Goal: Contribute content: Add original content to the website for others to see

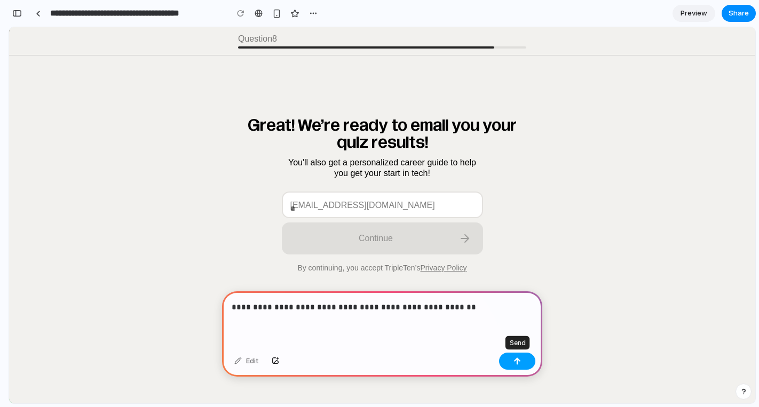
click at [515, 360] on div "button" at bounding box center [516, 361] width 7 height 7
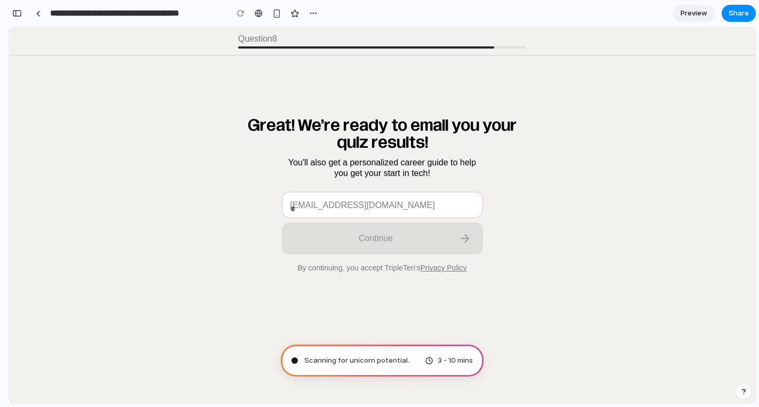
type input "**********"
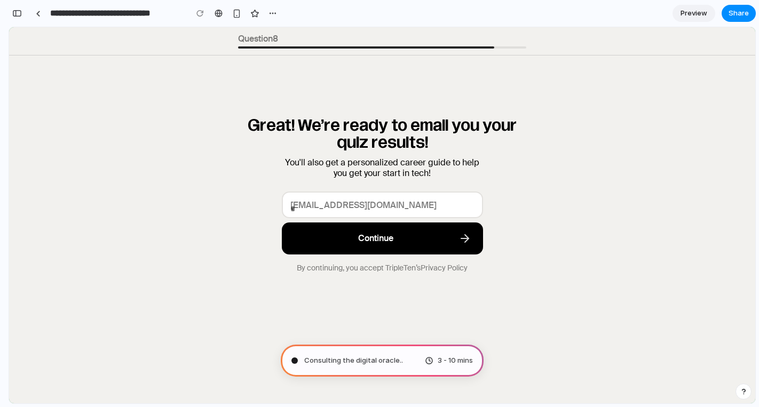
scroll to position [14, 0]
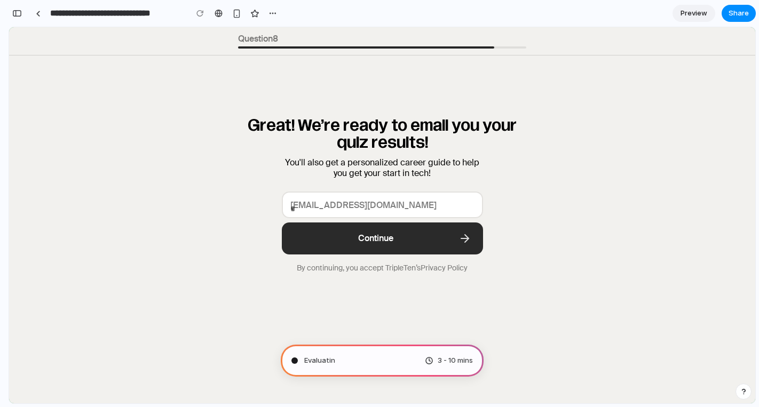
click at [402, 360] on div "Evaluatin 3 - 10 mins" at bounding box center [382, 361] width 203 height 32
click at [333, 353] on div "Analyzing the problem 3 - 10 mins" at bounding box center [382, 361] width 203 height 32
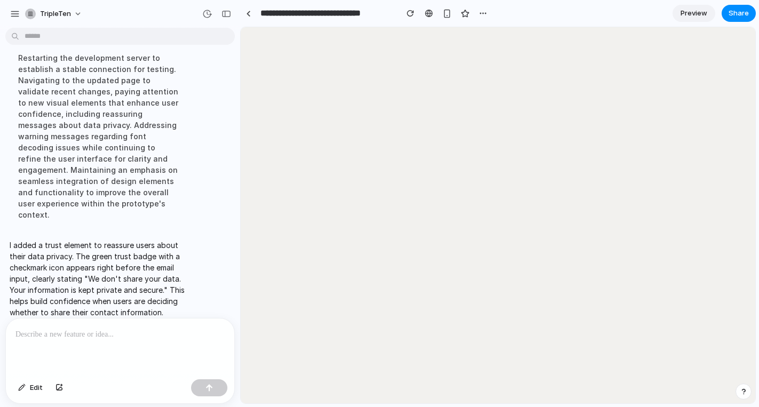
scroll to position [0, 0]
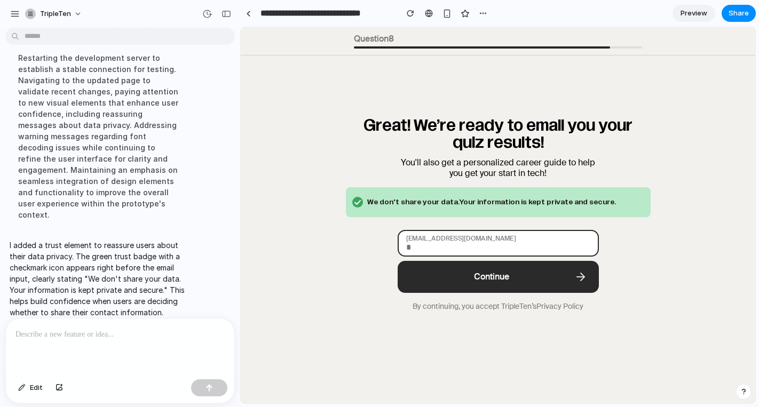
click at [435, 240] on input "[EMAIL_ADDRESS][DOMAIN_NAME]" at bounding box center [498, 243] width 201 height 27
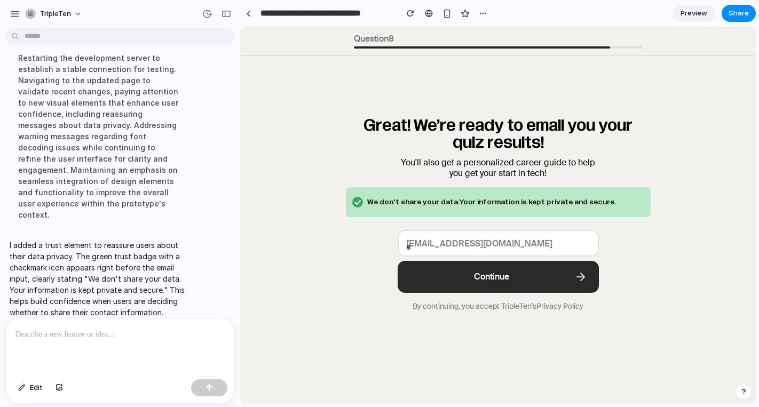
click at [436, 198] on span "We don't share your data. Your information is kept private and secure." at bounding box center [491, 202] width 249 height 17
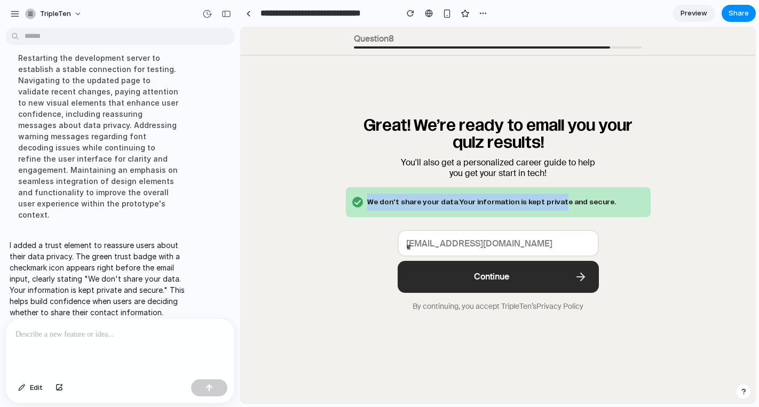
drag, startPoint x: 359, startPoint y: 199, endPoint x: 545, endPoint y: 205, distance: 186.9
click at [545, 206] on div "We don't share your data. Your information is kept private and secure." at bounding box center [498, 202] width 305 height 30
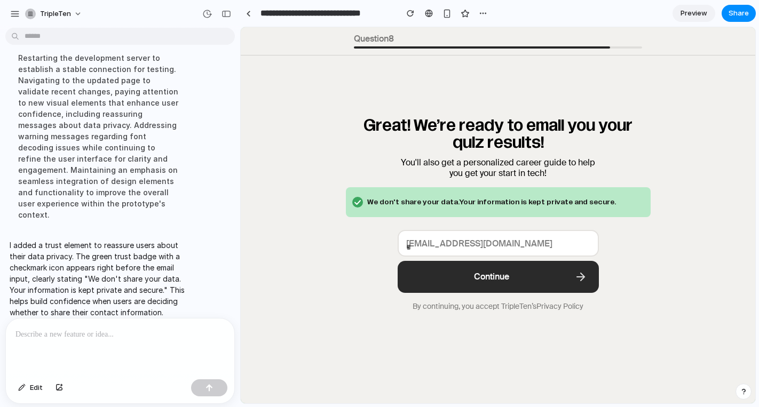
click at [658, 211] on div "Question 8 Great! We’re ready to email you your quiz results! You'll also get a…" at bounding box center [498, 275] width 514 height 497
click at [695, 14] on span "Preview" at bounding box center [693, 13] width 27 height 11
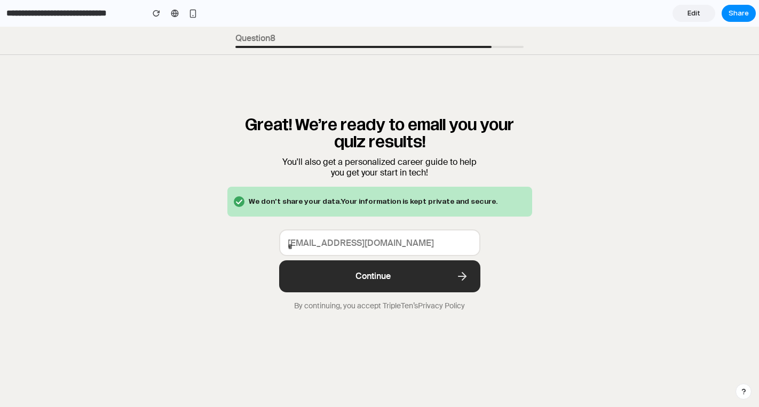
click at [419, 180] on div "Great! We’re ready to email you your quiz results! You'll also get a personaliz…" at bounding box center [379, 166] width 305 height 100
click at [419, 189] on div "We don't share your data. Your information is kept private and secure." at bounding box center [379, 202] width 305 height 30
click at [418, 199] on span "We don't share your data. Your information is kept private and secure." at bounding box center [373, 201] width 249 height 17
click at [697, 14] on span "Edit" at bounding box center [693, 13] width 13 height 11
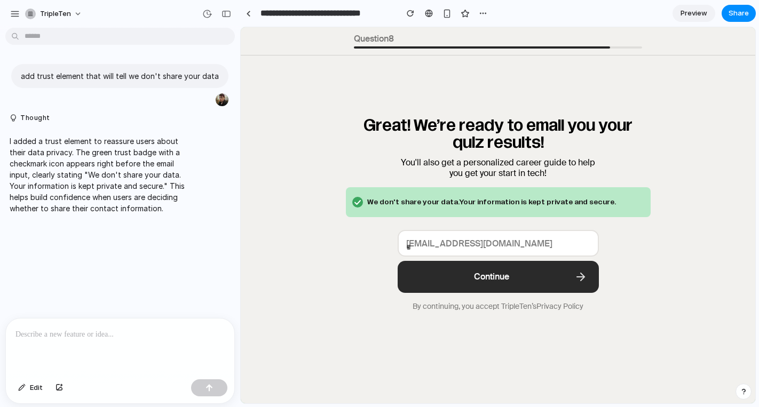
click at [491, 194] on span "We don't share your data. Your information is kept private and secure." at bounding box center [491, 202] width 249 height 17
click at [738, 12] on span "Share" at bounding box center [739, 13] width 20 height 11
click at [276, 244] on div "Share ' Trustworthy Tech Career Builder ' Arseniy Kositsin Creator Anyone at Tr…" at bounding box center [379, 203] width 759 height 407
click at [732, 12] on span "Share" at bounding box center [739, 13] width 20 height 11
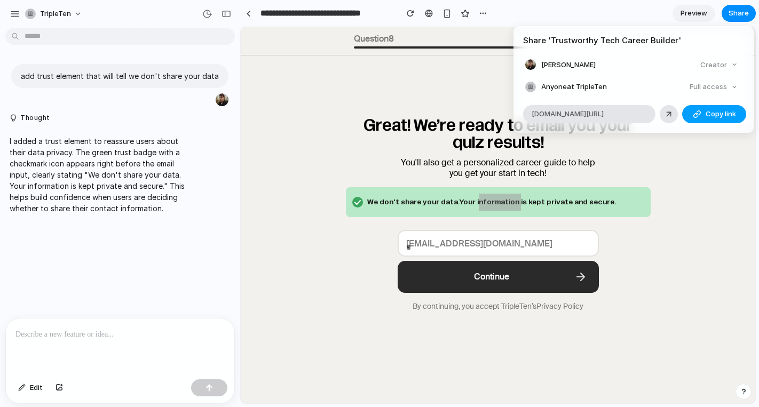
click at [700, 115] on div "button" at bounding box center [697, 114] width 9 height 9
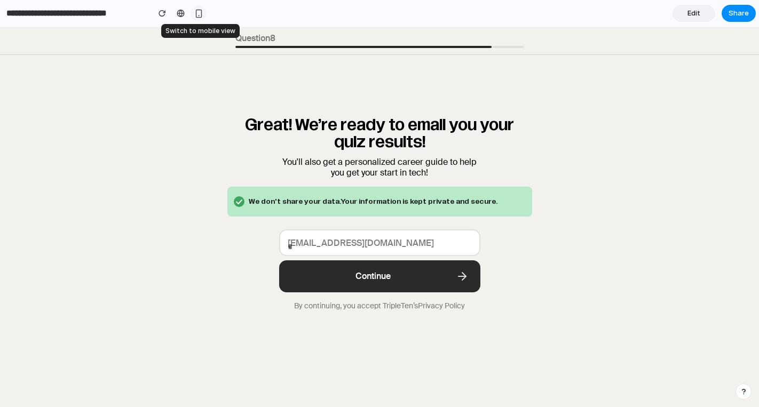
click at [196, 9] on button "button" at bounding box center [199, 13] width 16 height 16
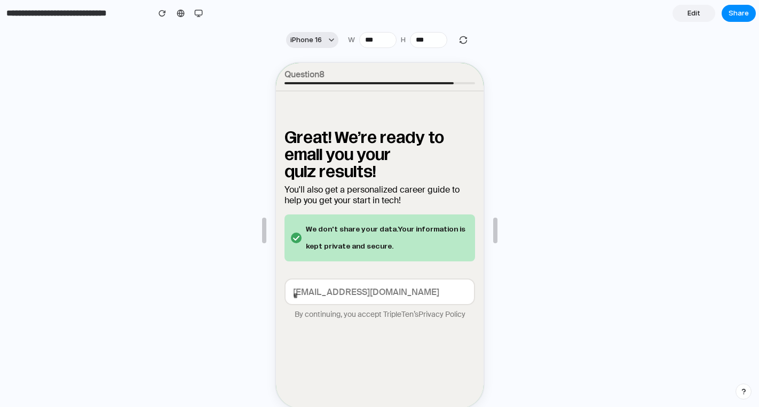
click at [316, 42] on span "iPhone 16" at bounding box center [305, 40] width 31 height 11
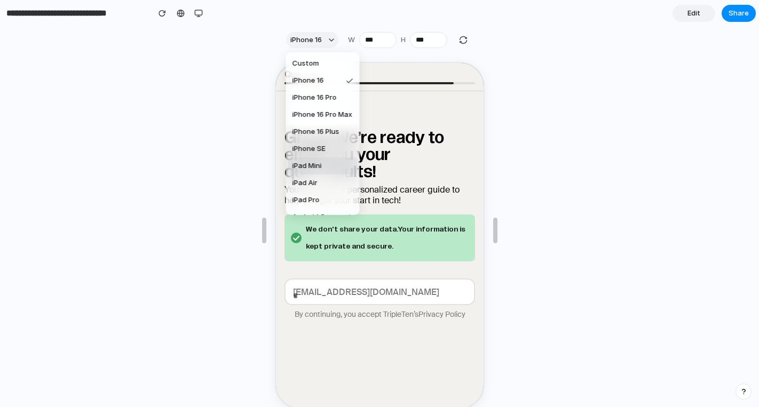
click at [327, 161] on li "iPad Mini" at bounding box center [322, 165] width 69 height 17
type input "***"
type input "****"
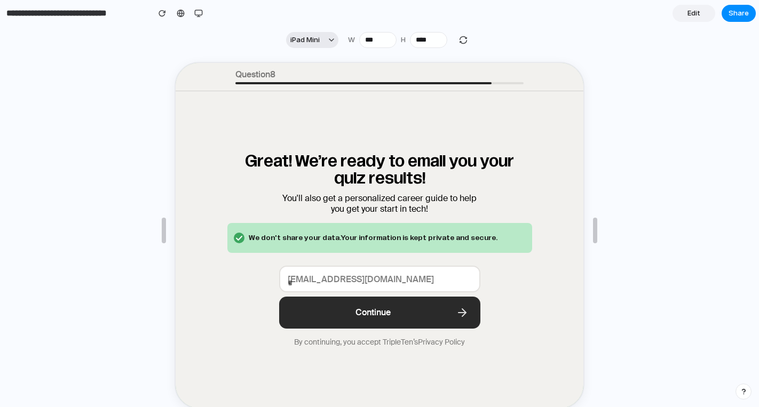
click at [311, 34] on button "iPad Mini" at bounding box center [312, 40] width 52 height 16
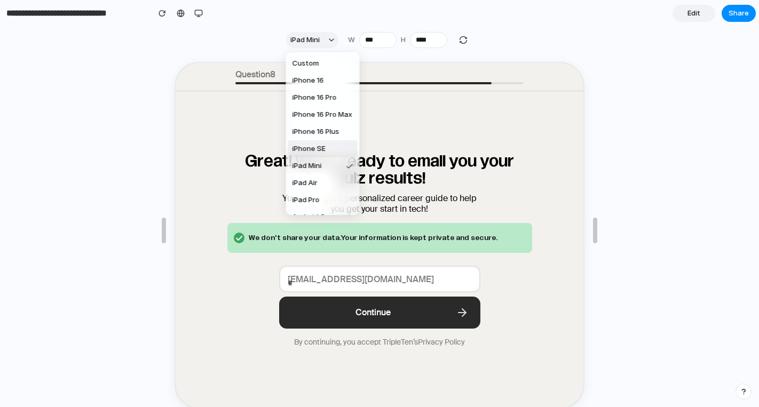
click at [314, 143] on li "iPhone SE" at bounding box center [322, 148] width 69 height 17
type input "***"
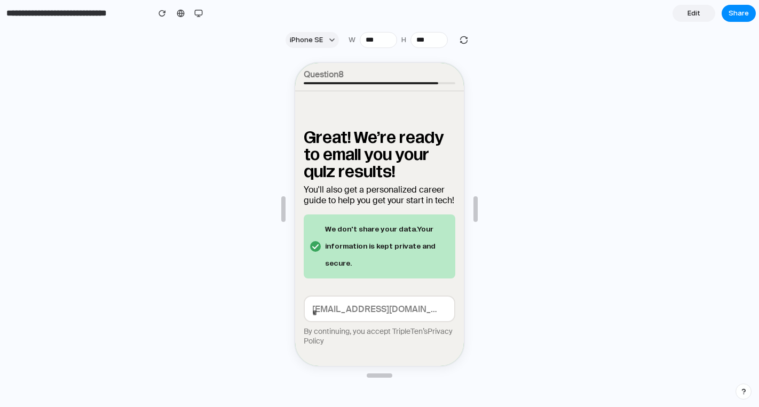
click at [349, 212] on div "Great! We’re ready to email you your quiz results! You'll also get a personaliz…" at bounding box center [379, 202] width 152 height 149
click at [374, 295] on input "[EMAIL_ADDRESS][DOMAIN_NAME]" at bounding box center [379, 308] width 152 height 27
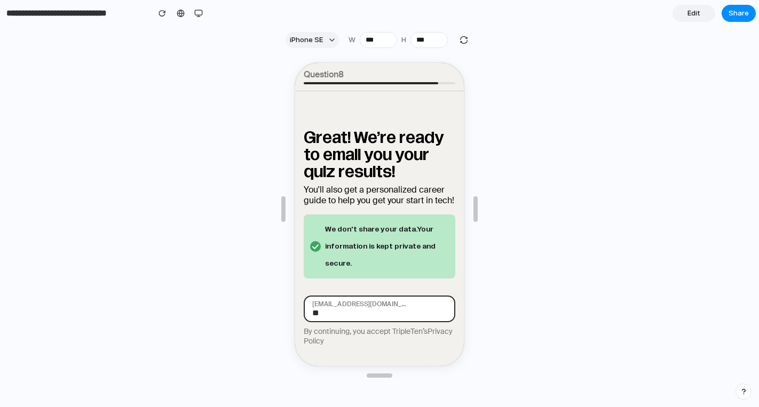
type input "*"
type input "*****"
click at [302, 42] on span "iPhone SE" at bounding box center [306, 40] width 33 height 11
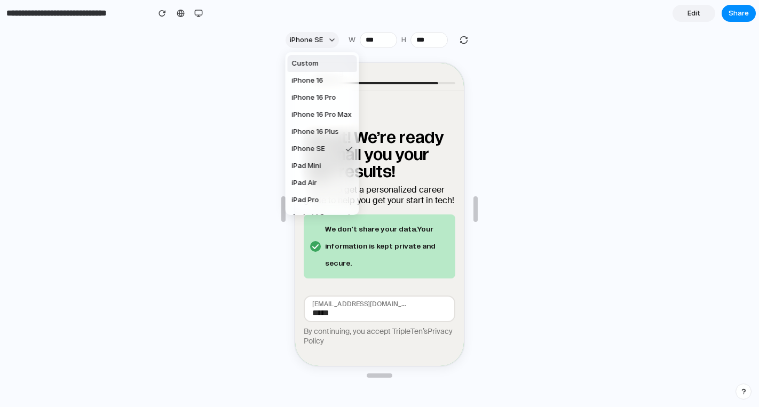
click at [310, 66] on span "Custom" at bounding box center [305, 63] width 27 height 11
type input "***"
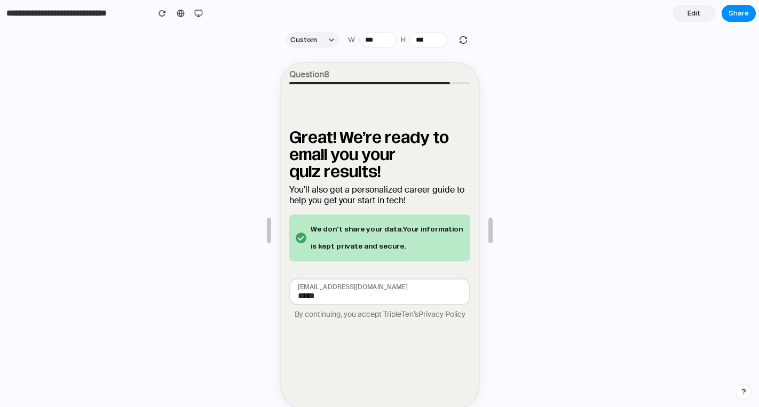
scroll to position [19, 0]
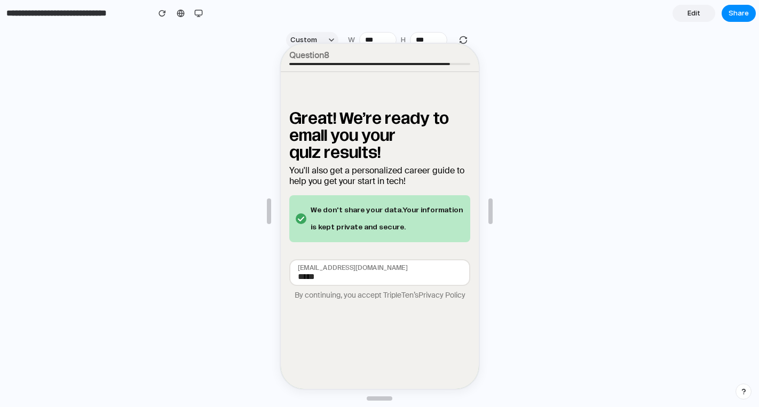
click at [316, 38] on div at bounding box center [380, 211] width 200 height 354
click at [299, 36] on div at bounding box center [380, 211] width 200 height 354
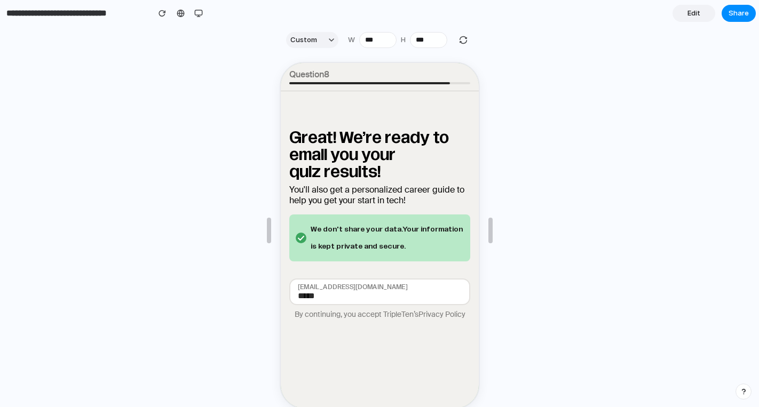
click at [311, 29] on section "Custom W *** H ***" at bounding box center [378, 40] width 756 height 27
click at [311, 36] on span "Custom" at bounding box center [303, 40] width 27 height 11
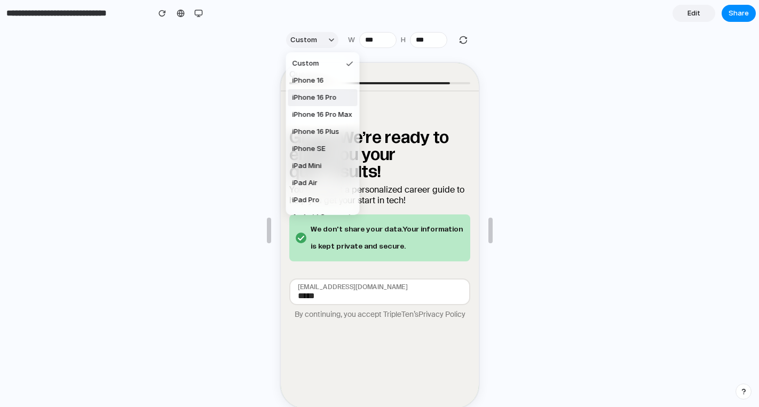
scroll to position [30, 0]
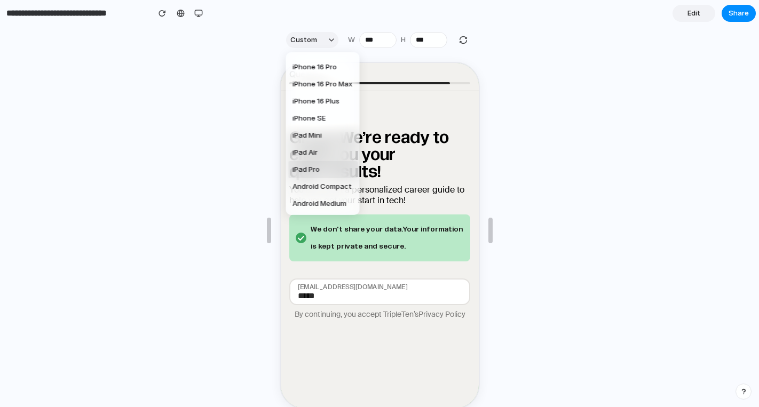
click at [322, 164] on li "iPad Pro" at bounding box center [322, 169] width 69 height 17
type input "****"
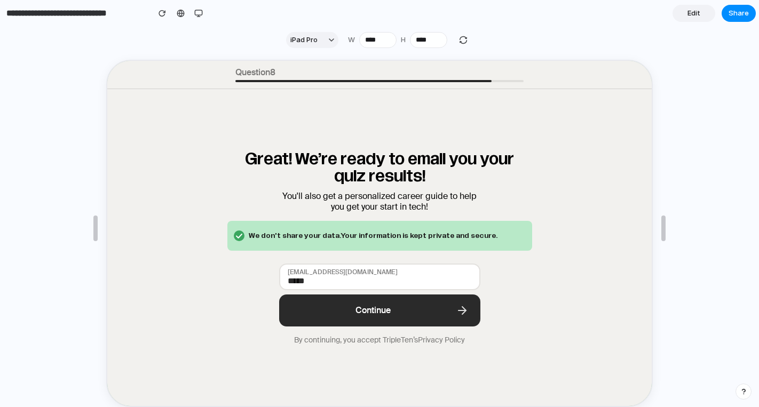
scroll to position [2, 0]
click at [308, 34] on button "iPad Pro" at bounding box center [312, 40] width 52 height 16
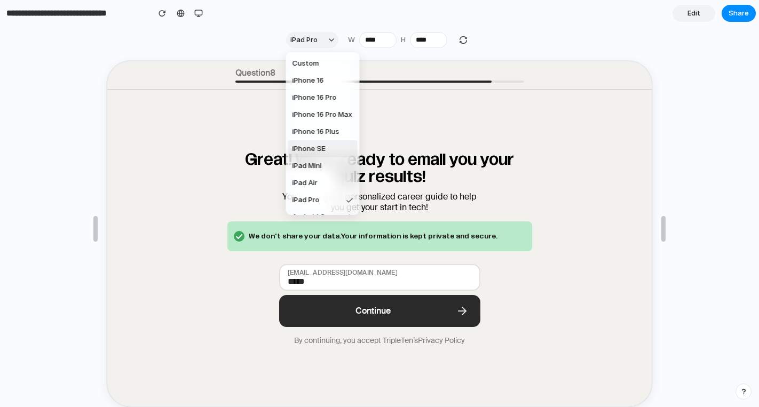
click at [325, 141] on li "iPhone SE" at bounding box center [322, 148] width 69 height 17
type input "***"
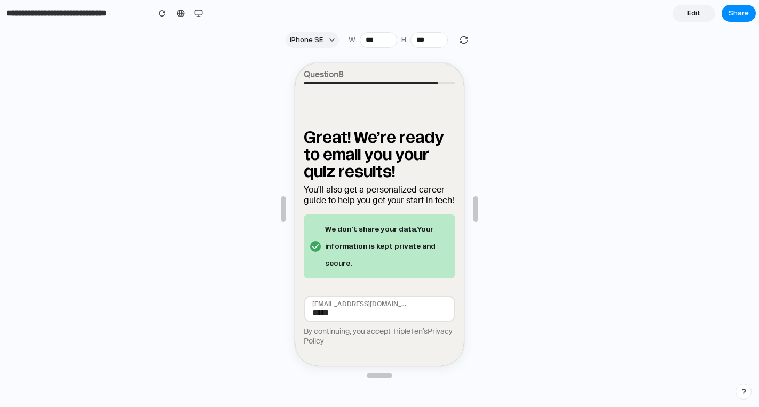
scroll to position [0, 0]
click at [682, 7] on link "Edit" at bounding box center [693, 13] width 43 height 17
